Goal: Transaction & Acquisition: Purchase product/service

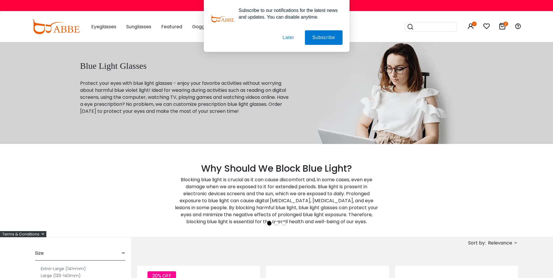
scroll to position [16, 0]
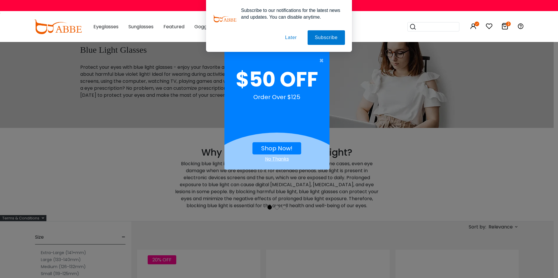
click at [506, 226] on div "× $50 OFF Order Over $125 Shop Now! No Thanks" at bounding box center [279, 139] width 558 height 278
click at [321, 58] on span "×" at bounding box center [322, 61] width 7 height 12
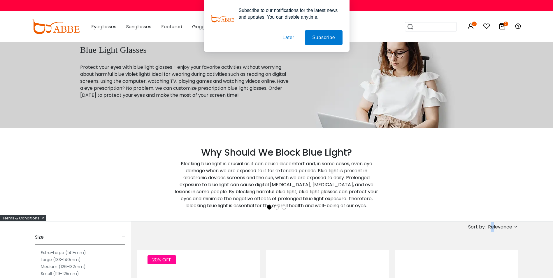
click at [494, 226] on span "Relevance" at bounding box center [500, 227] width 24 height 10
drag, startPoint x: 494, startPoint y: 226, endPoint x: 492, endPoint y: 258, distance: 31.5
click at [492, 258] on label "Prices High To Low" at bounding box center [494, 257] width 42 height 7
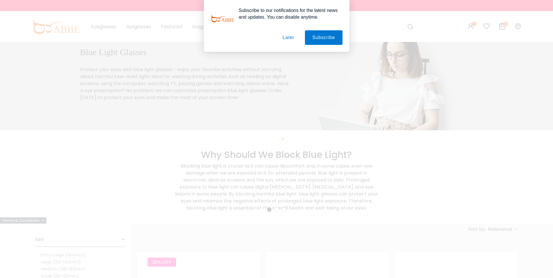
scroll to position [10, 0]
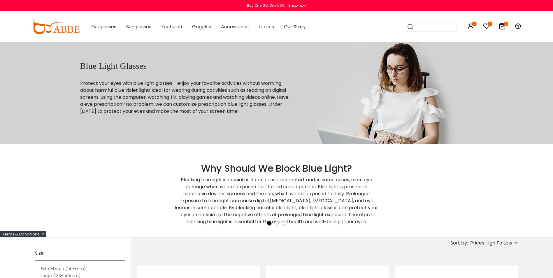
scroll to position [124, 0]
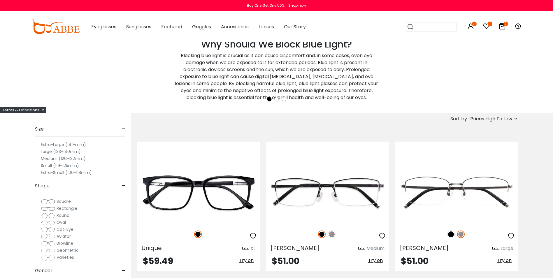
click at [508, 119] on span "Prices High To Low" at bounding box center [491, 119] width 42 height 10
click at [490, 157] on label "Prices Low To High" at bounding box center [494, 156] width 42 height 7
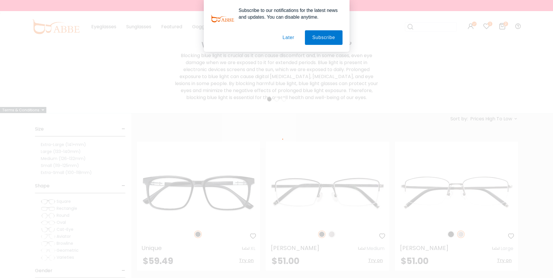
scroll to position [90, 0]
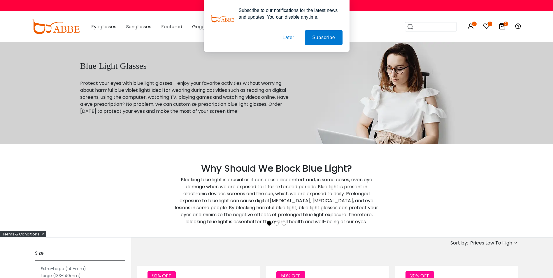
click at [501, 25] on div "Subscribe to our notifications for the latest news and updates. You can disable…" at bounding box center [276, 26] width 553 height 52
click at [502, 26] on div "Subscribe to our notifications for the latest news and updates. You can disable…" at bounding box center [276, 26] width 553 height 52
click at [0, 0] on button "Later" at bounding box center [0, 0] width 0 height 0
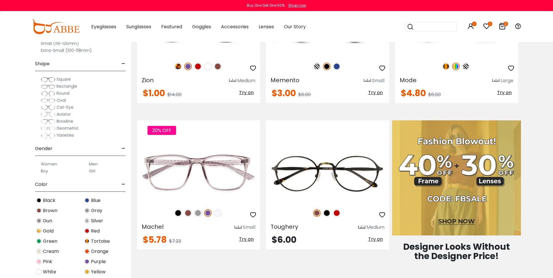
scroll to position [248, 0]
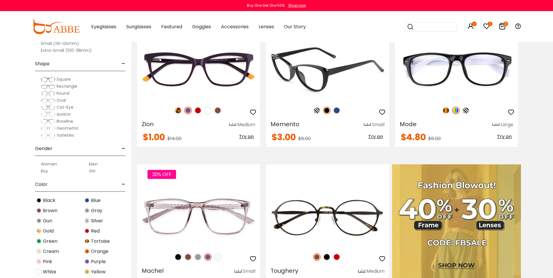
click at [333, 68] on img at bounding box center [327, 70] width 123 height 62
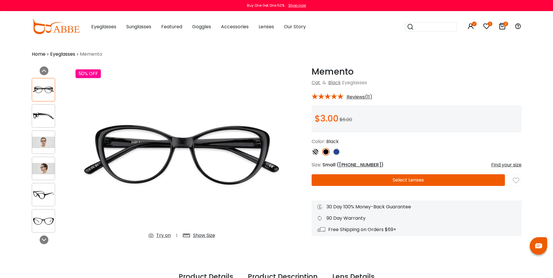
click at [337, 152] on img at bounding box center [337, 152] width 8 height 8
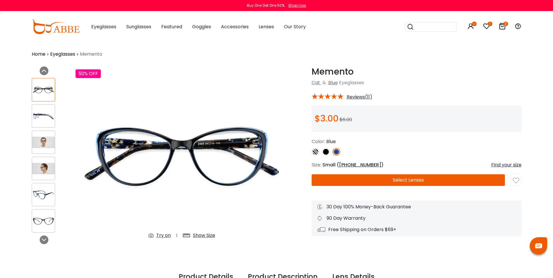
click at [399, 180] on button "Select Lenses" at bounding box center [408, 180] width 193 height 12
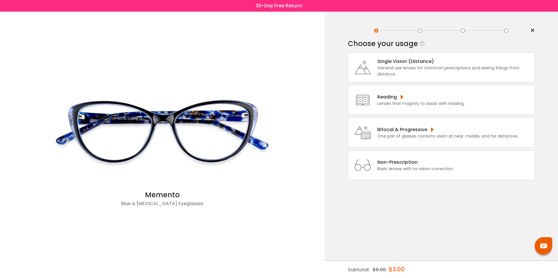
click at [386, 167] on div "Basic lenses with no vision correction." at bounding box center [415, 169] width 76 height 6
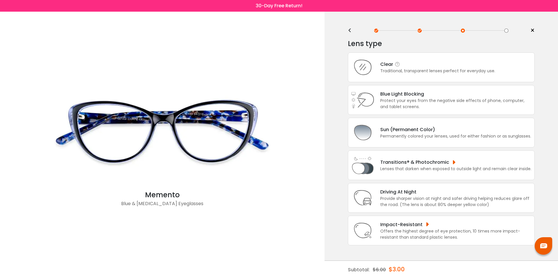
click at [400, 69] on div "Traditional, transparent lenses perfect for everyday use." at bounding box center [437, 71] width 115 height 6
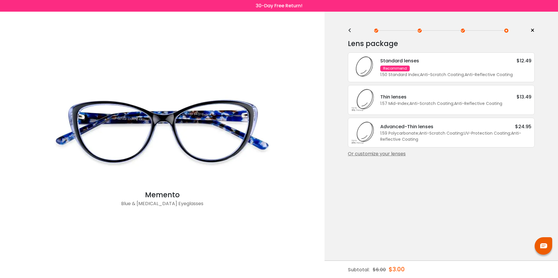
click at [390, 70] on div "Recommend" at bounding box center [394, 69] width 29 height 6
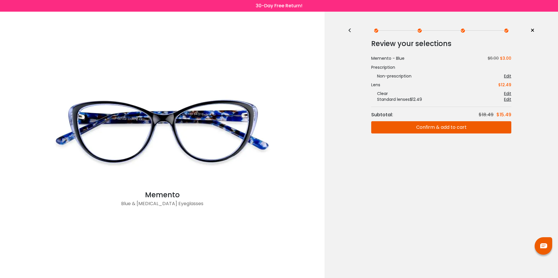
click at [349, 31] on div "<" at bounding box center [352, 30] width 9 height 5
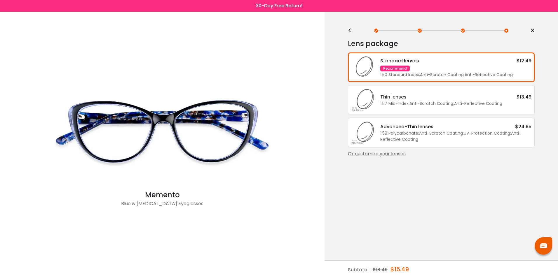
click at [371, 157] on div "Or customize your lenses" at bounding box center [441, 153] width 187 height 7
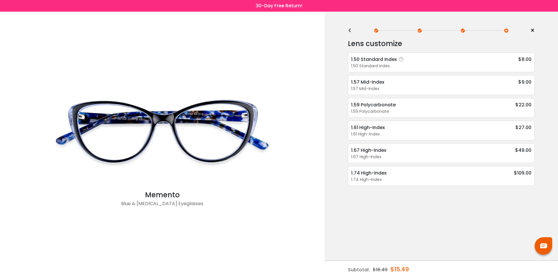
click at [377, 58] on div "1.50 Standard Index" at bounding box center [378, 59] width 55 height 7
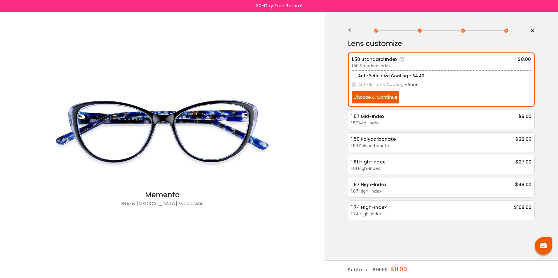
click at [353, 76] on label "Anti-Reflective Coating" at bounding box center [379, 75] width 56 height 7
click at [366, 98] on button "Choose & Continue" at bounding box center [375, 97] width 48 height 12
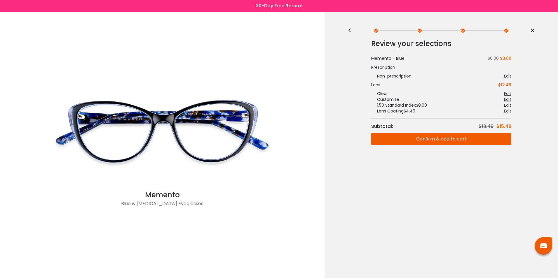
click at [432, 136] on button "Confirm & add to cart" at bounding box center [441, 139] width 140 height 12
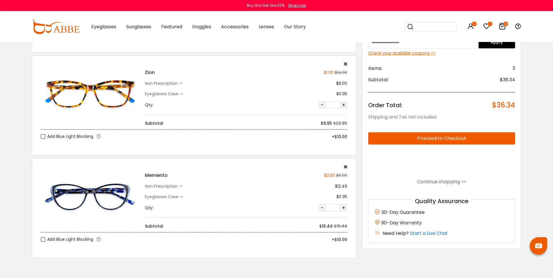
scroll to position [122, 0]
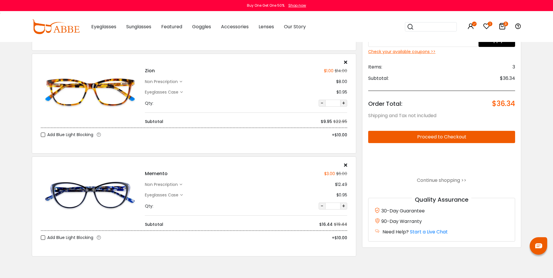
click at [348, 167] on div "Memento $3.00 $6.00 non prescription $12.49" at bounding box center [246, 195] width 208 height 65
click at [348, 165] on div "Memento $3.00 $6.00 non prescription $12.49" at bounding box center [246, 195] width 208 height 65
click at [342, 165] on div at bounding box center [246, 165] width 202 height 5
click at [344, 164] on icon at bounding box center [345, 165] width 3 height 5
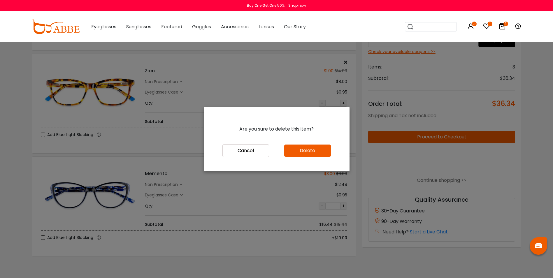
click at [308, 154] on button "Delete" at bounding box center [307, 151] width 47 height 12
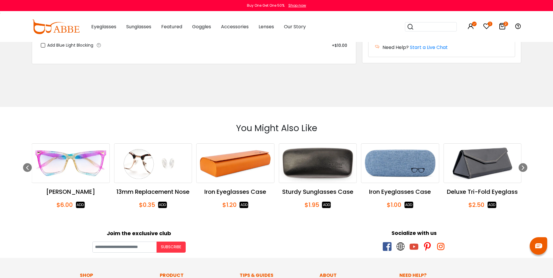
scroll to position [219, 0]
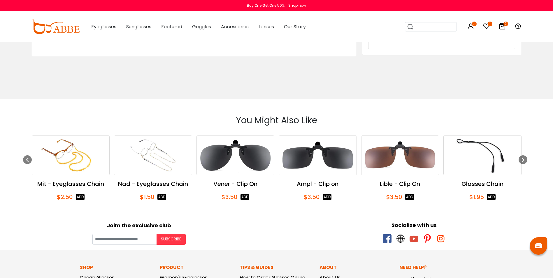
click at [41, 151] on img "17 / 57" at bounding box center [71, 155] width 78 height 39
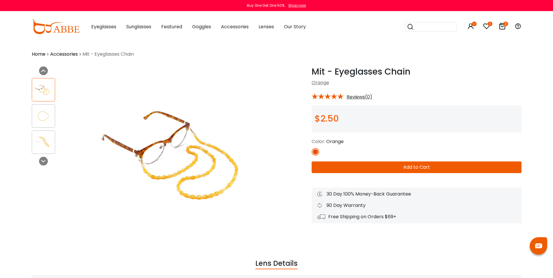
click at [502, 26] on icon at bounding box center [502, 26] width 7 height 7
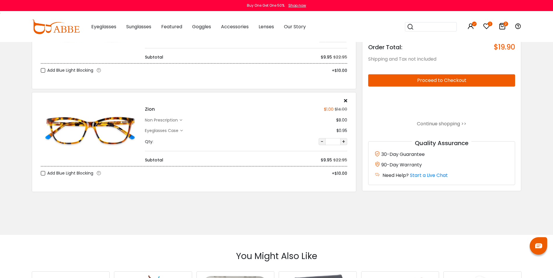
scroll to position [77, 0]
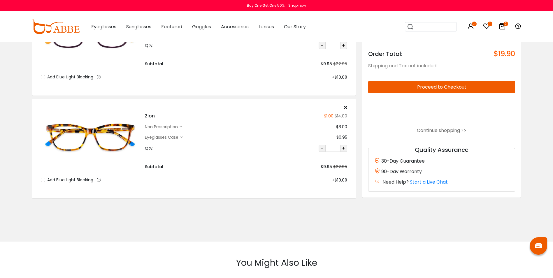
click at [427, 85] on button "Proceed to Checkout" at bounding box center [441, 87] width 147 height 12
